Goal: Find specific page/section: Find specific page/section

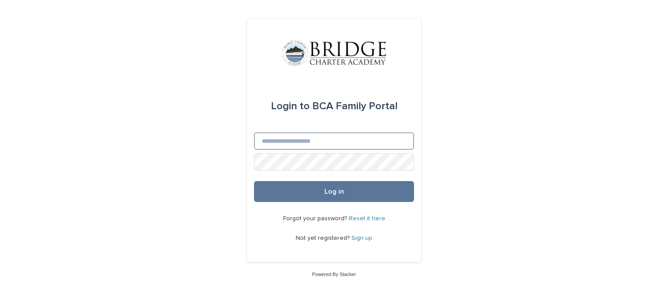
click at [310, 141] on input "Email" at bounding box center [334, 140] width 160 height 17
type input "**********"
click at [254, 181] on button "Log in" at bounding box center [334, 191] width 160 height 21
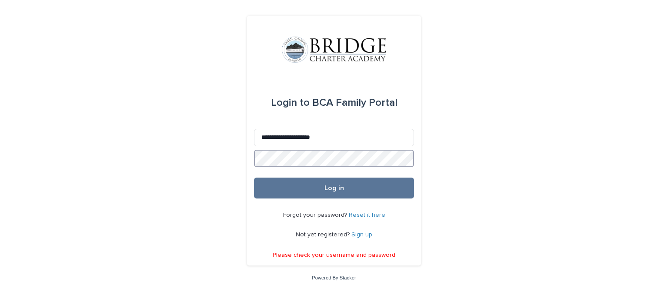
click at [254, 177] on button "Log in" at bounding box center [334, 187] width 160 height 21
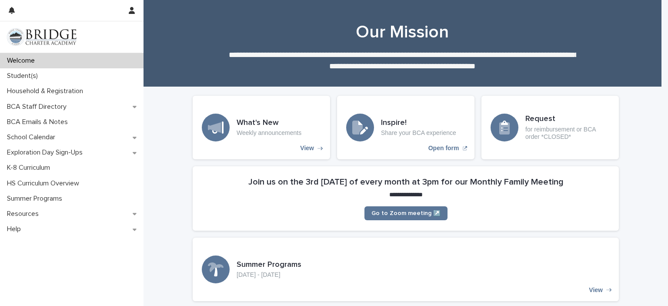
click at [31, 200] on p "Summer Programs" at bounding box center [36, 198] width 66 height 8
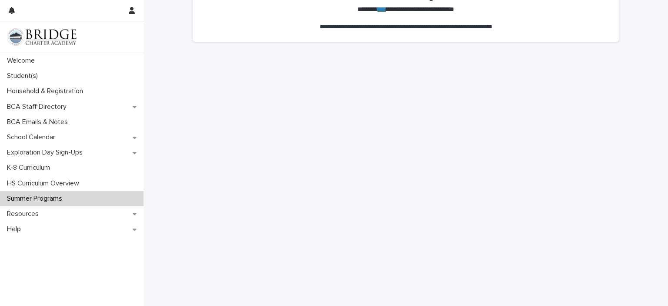
scroll to position [130, 0]
